Goal: Navigation & Orientation: Find specific page/section

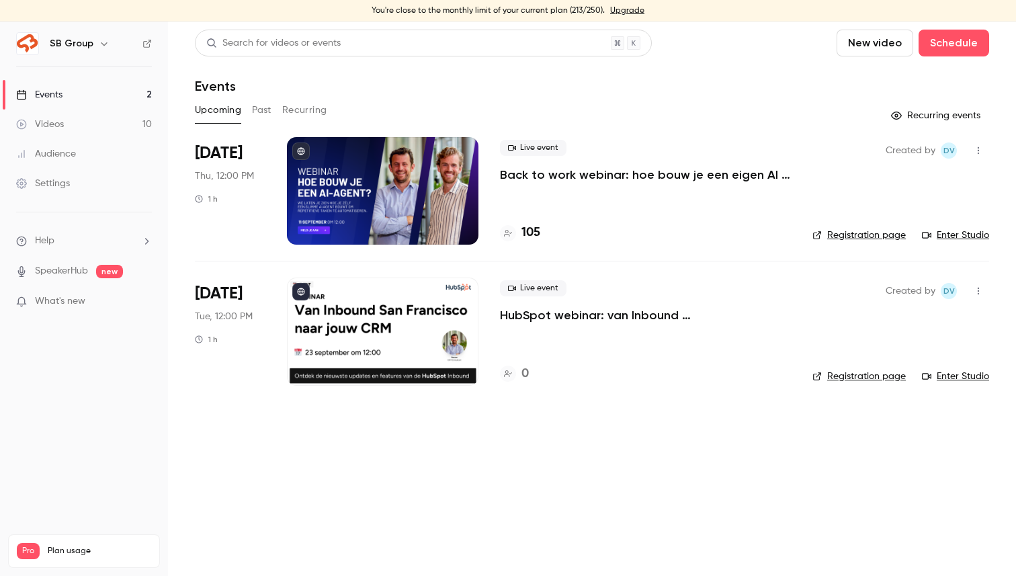
click at [946, 236] on link "Enter Studio" at bounding box center [955, 234] width 67 height 13
click at [952, 244] on div "Created by Dv Registration page Enter Studio" at bounding box center [900, 191] width 177 height 108
click at [964, 238] on link "Enter Studio" at bounding box center [955, 234] width 67 height 13
